Goal: Navigation & Orientation: Understand site structure

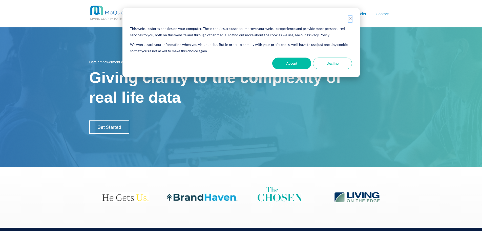
click at [350, 18] on icon "Dismiss cookie banner" at bounding box center [350, 18] width 3 height 3
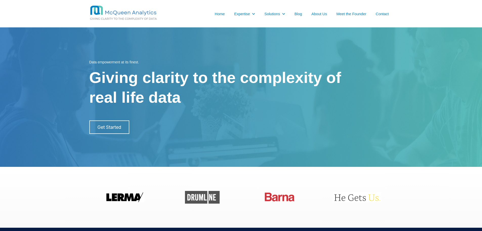
click at [318, 15] on link "About Us" at bounding box center [320, 13] width 16 height 5
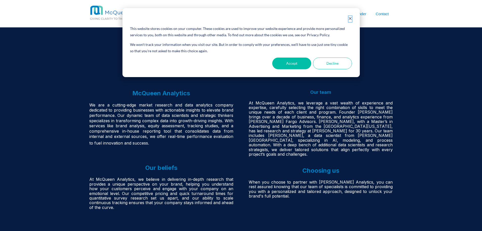
click at [349, 18] on icon "Dismiss cookie banner" at bounding box center [351, 19] width 4 height 4
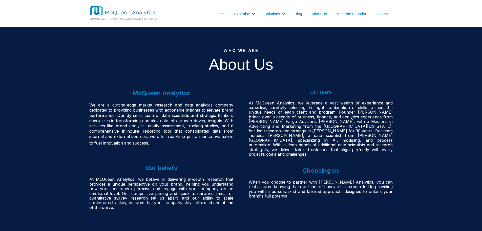
click at [222, 13] on link "Home" at bounding box center [220, 13] width 10 height 5
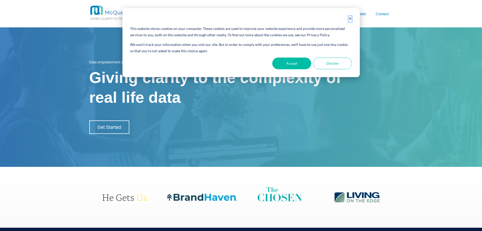
click at [351, 18] on icon "Dismiss cookie banner" at bounding box center [351, 19] width 4 height 4
